Goal: Use online tool/utility

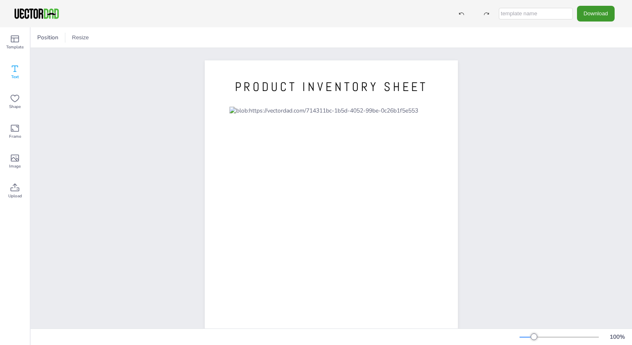
click at [18, 70] on icon at bounding box center [15, 69] width 10 height 10
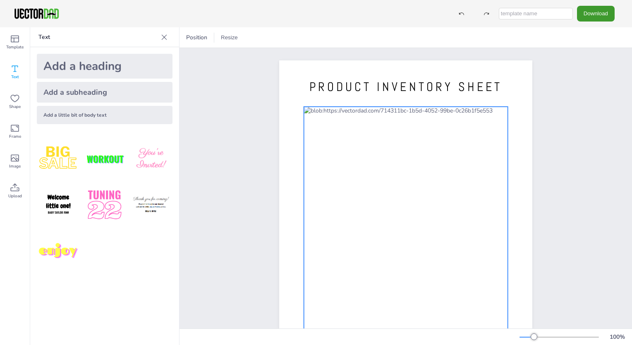
click at [313, 115] on div at bounding box center [406, 237] width 204 height 260
click at [306, 132] on div at bounding box center [406, 237] width 204 height 260
click at [24, 72] on div "Text" at bounding box center [15, 72] width 30 height 30
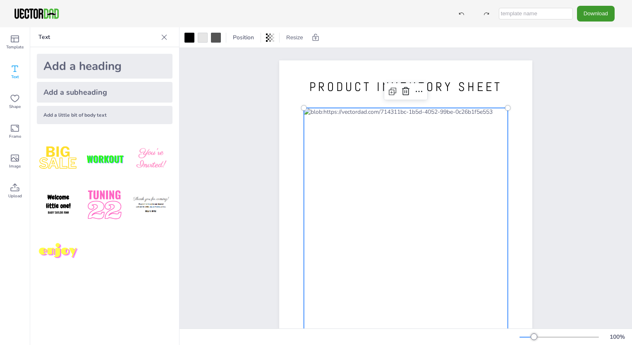
click at [355, 114] on div at bounding box center [406, 238] width 204 height 260
click at [417, 92] on icon at bounding box center [419, 91] width 10 height 10
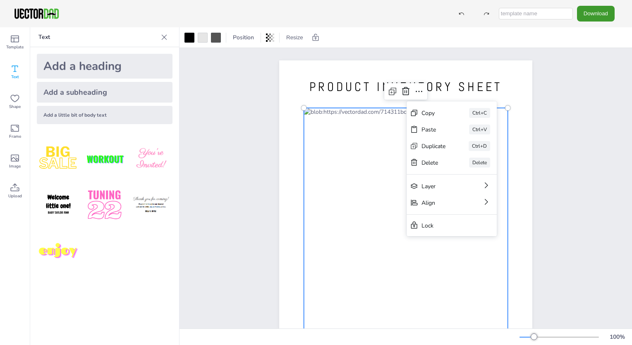
click at [360, 161] on div at bounding box center [406, 238] width 204 height 260
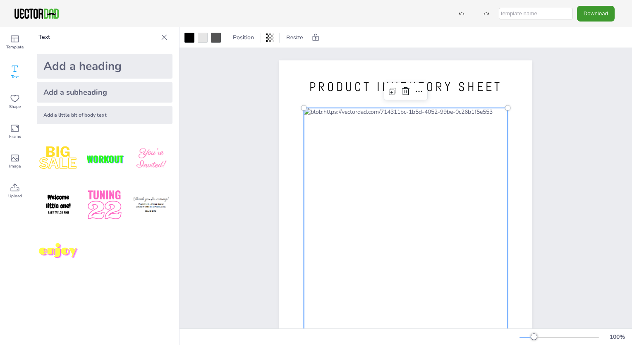
click at [359, 161] on div at bounding box center [406, 238] width 204 height 260
click at [13, 97] on icon at bounding box center [15, 98] width 10 height 10
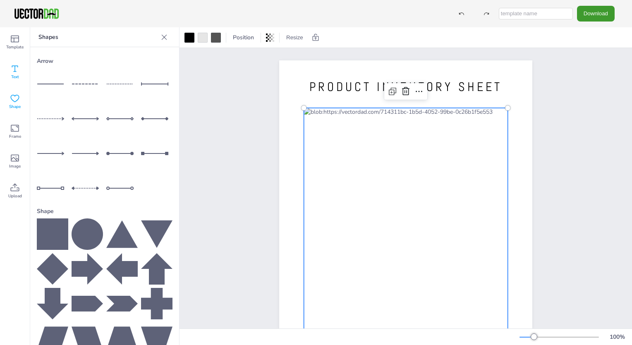
click at [15, 79] on span "Text" at bounding box center [15, 77] width 8 height 7
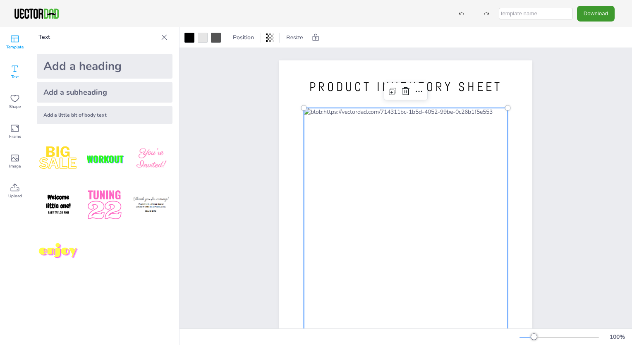
click at [14, 42] on icon at bounding box center [15, 39] width 8 height 7
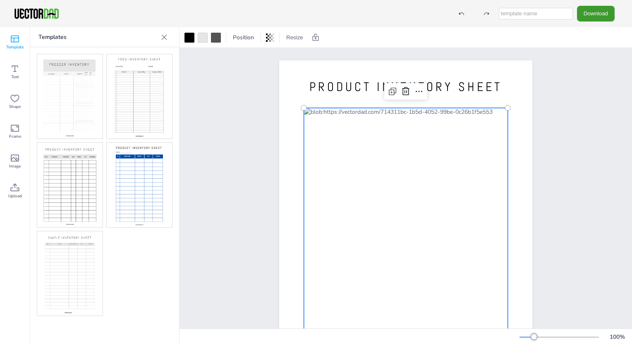
click at [65, 184] on img at bounding box center [69, 185] width 65 height 84
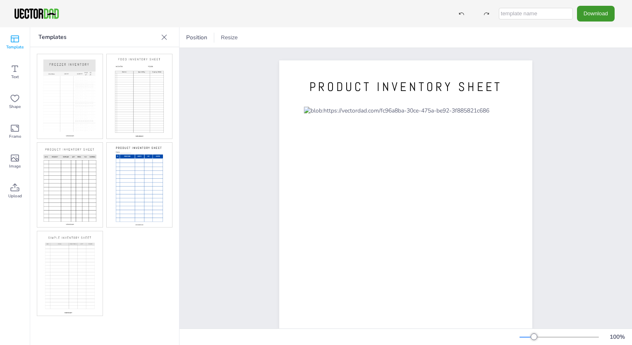
click at [115, 185] on img at bounding box center [139, 185] width 65 height 84
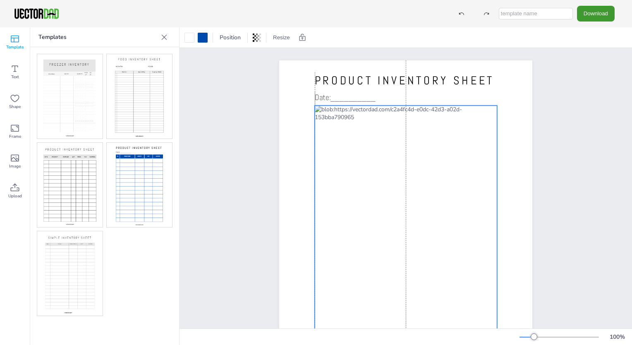
click at [428, 138] on div at bounding box center [406, 235] width 182 height 261
click at [475, 113] on div at bounding box center [406, 235] width 182 height 261
click at [467, 113] on div at bounding box center [406, 235] width 182 height 261
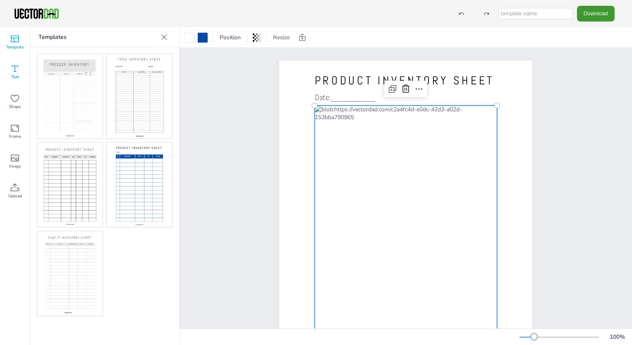
click at [13, 68] on icon at bounding box center [15, 69] width 10 height 10
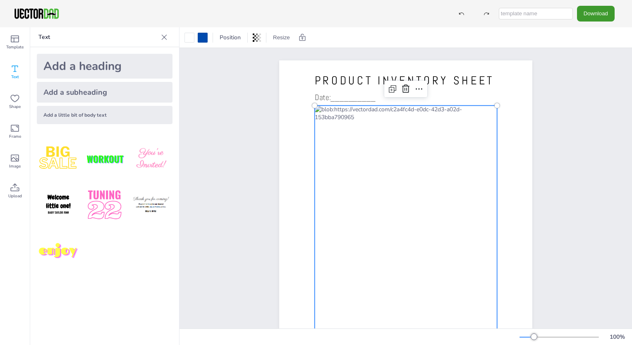
click at [119, 69] on div "Add a heading" at bounding box center [105, 66] width 136 height 25
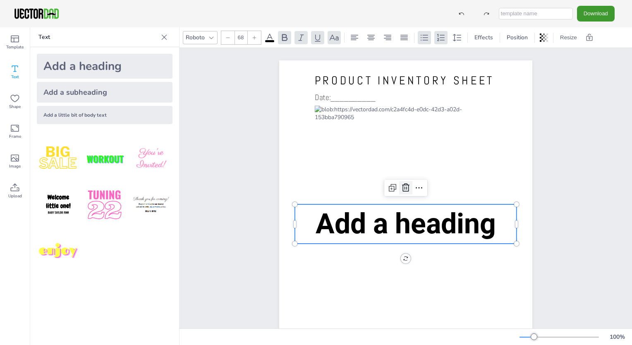
click at [407, 187] on icon at bounding box center [406, 188] width 10 height 10
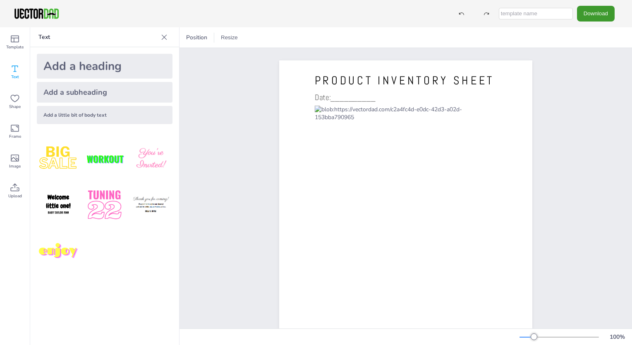
click at [105, 89] on div "Add a subheading" at bounding box center [105, 92] width 136 height 21
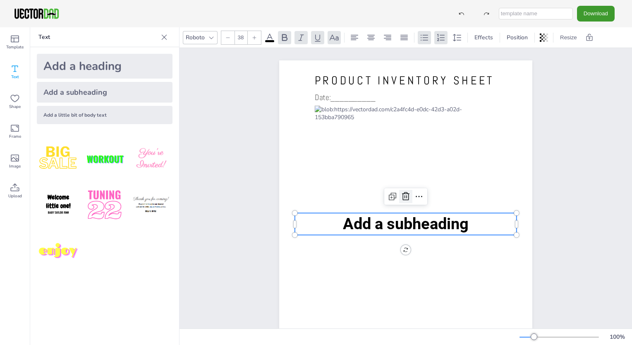
click at [402, 200] on icon at bounding box center [405, 196] width 7 height 8
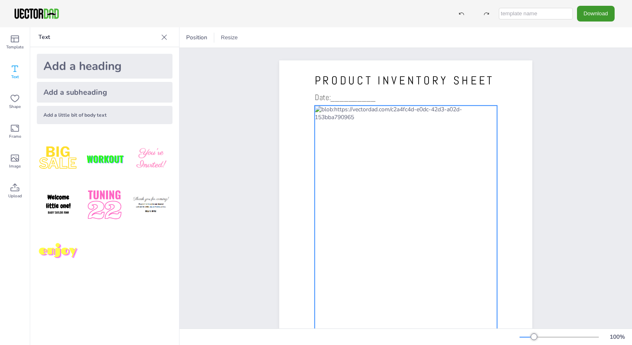
click at [476, 114] on div at bounding box center [406, 235] width 182 height 261
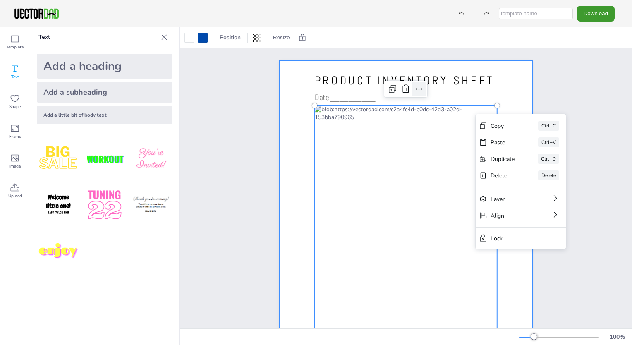
click at [416, 89] on icon at bounding box center [419, 89] width 7 height 1
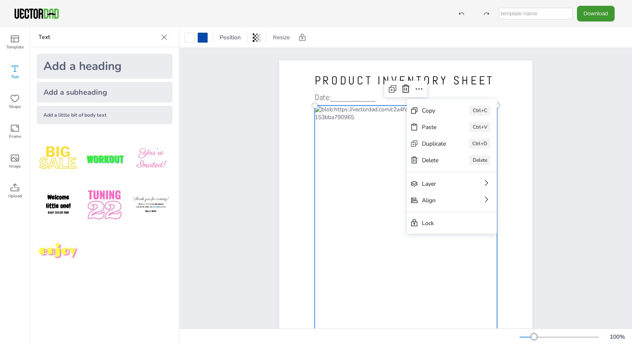
click at [377, 148] on div at bounding box center [406, 235] width 182 height 261
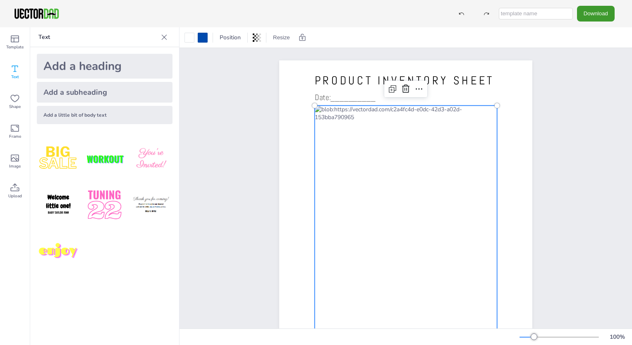
click at [356, 136] on div at bounding box center [406, 235] width 182 height 261
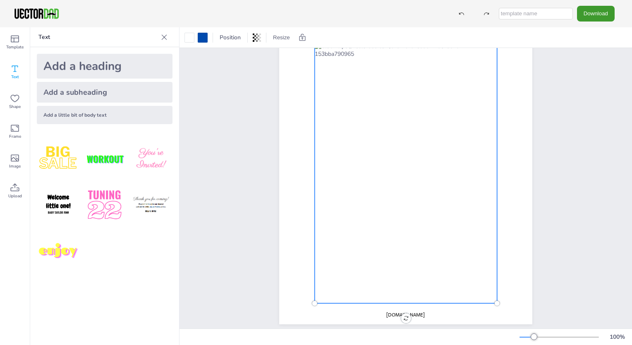
scroll to position [78, 0]
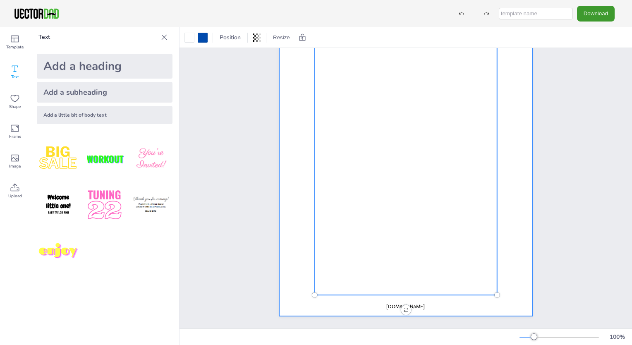
click at [544, 230] on div "[DOMAIN_NAME] PRODUCT INVENTORY SHEET Date:__________" at bounding box center [406, 152] width 324 height 352
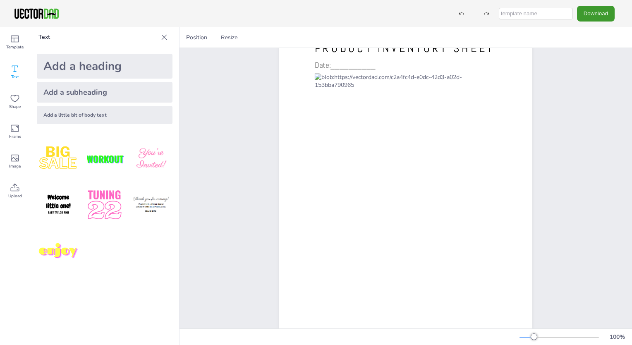
scroll to position [0, 0]
